Goal: Task Accomplishment & Management: Use online tool/utility

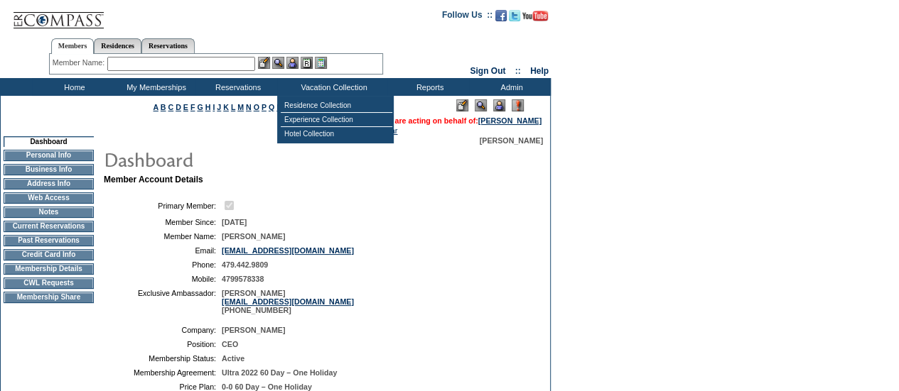
click at [501, 107] on img at bounding box center [499, 105] width 12 height 12
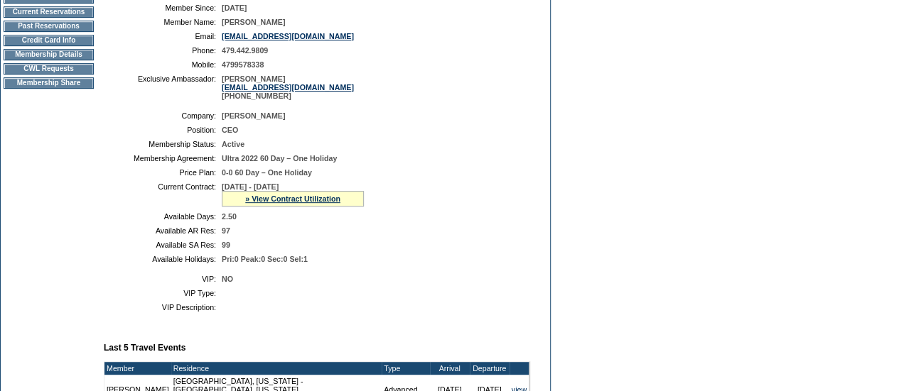
scroll to position [215, 0]
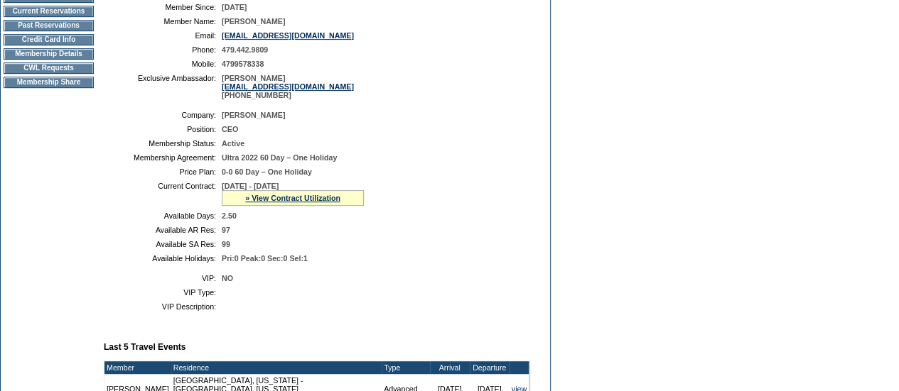
click at [295, 202] on div "» View Contract Utilization" at bounding box center [293, 198] width 142 height 16
click at [292, 202] on link "» View Contract Utilization" at bounding box center [292, 198] width 95 height 9
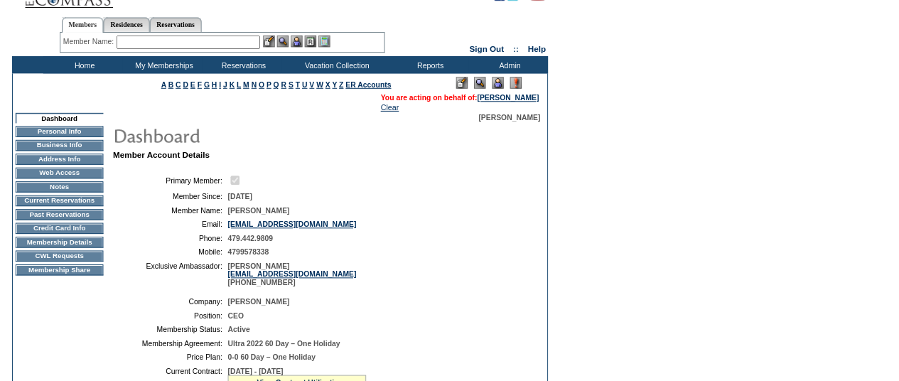
scroll to position [0, 0]
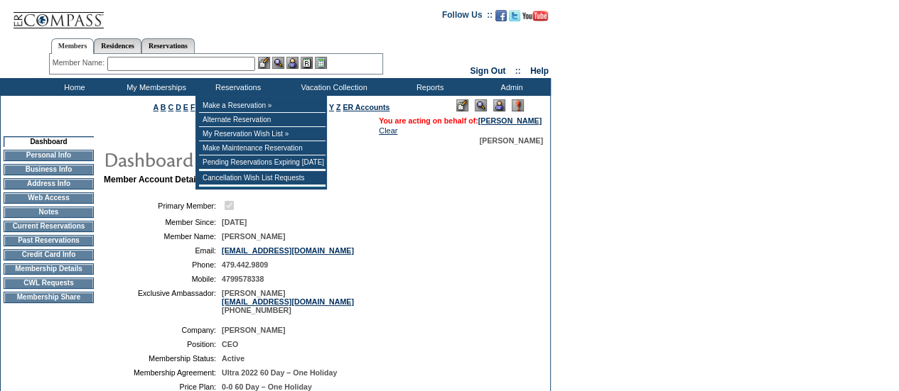
click at [205, 62] on input "text" at bounding box center [181, 64] width 148 height 14
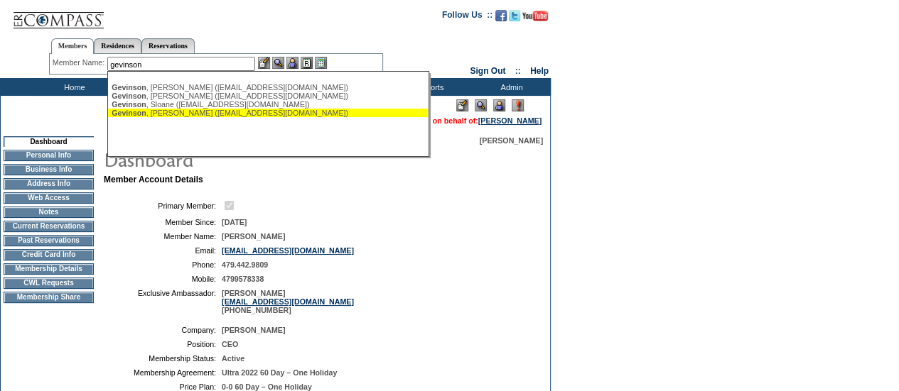
click at [178, 117] on div "[PERSON_NAME] ([EMAIL_ADDRESS][DOMAIN_NAME])" at bounding box center [268, 113] width 313 height 9
type input "[PERSON_NAME] ([EMAIL_ADDRESS][DOMAIN_NAME])"
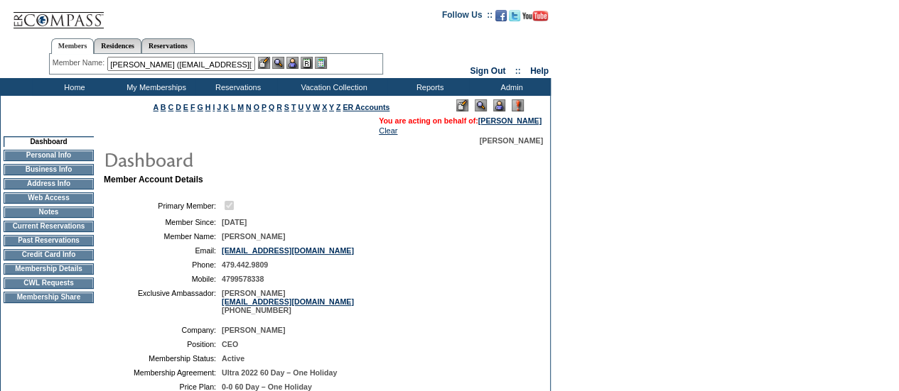
click at [281, 64] on img at bounding box center [278, 63] width 12 height 12
